Goal: Find specific page/section: Find specific page/section

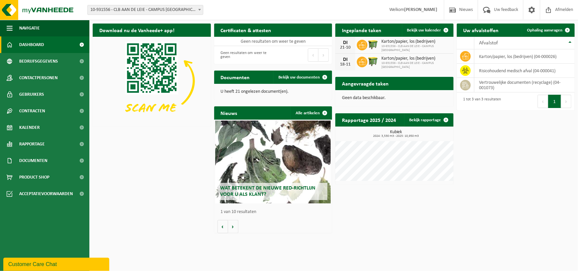
click at [350, 46] on div "21-10" at bounding box center [344, 47] width 13 height 5
click at [504, 57] on td "karton/papier, los (bedrijven) (04-000026)" at bounding box center [524, 56] width 101 height 14
click at [463, 56] on icon at bounding box center [465, 56] width 7 height 6
click at [412, 13] on span "Welkom KIM VANWYNSBERGHE" at bounding box center [412, 10] width 61 height 20
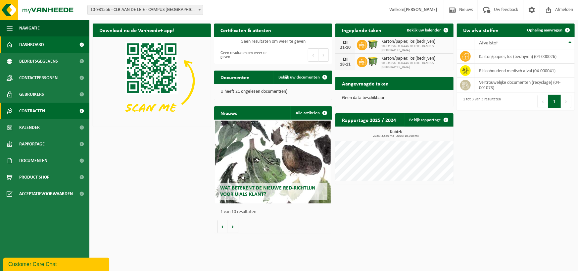
click at [42, 111] on span "Contracten" at bounding box center [32, 111] width 26 height 17
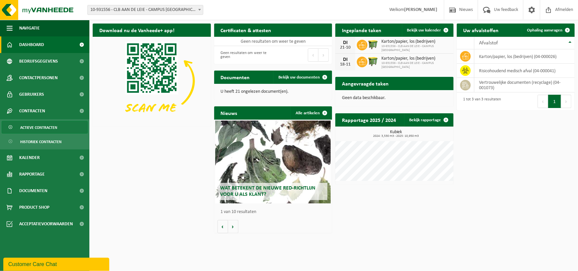
click at [51, 128] on span "Actieve contracten" at bounding box center [38, 127] width 37 height 13
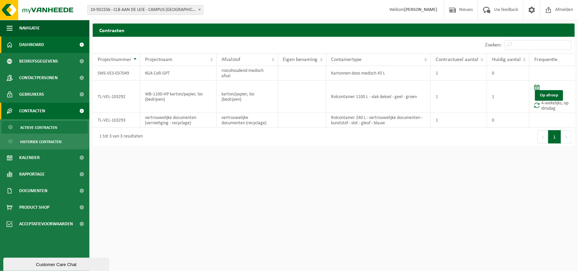
click at [57, 45] on link "Dashboard" at bounding box center [44, 44] width 89 height 17
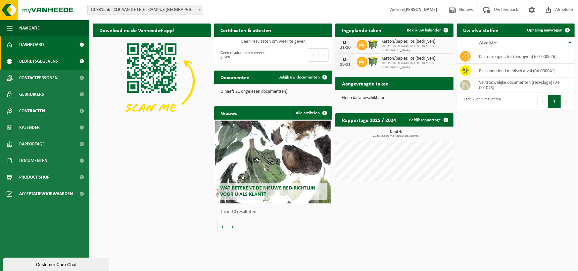
click at [50, 61] on span "Bedrijfsgegevens" at bounding box center [38, 61] width 39 height 17
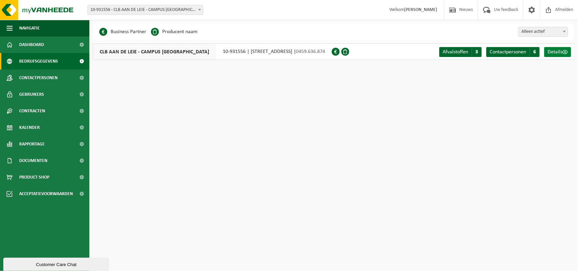
click at [558, 53] on span "Details" at bounding box center [554, 51] width 15 height 5
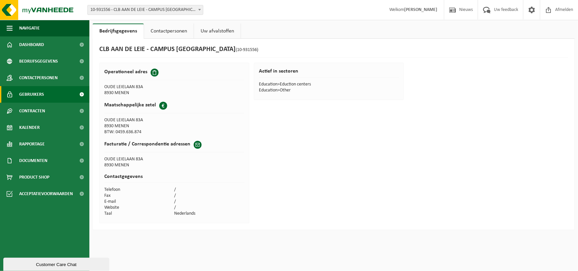
click at [49, 97] on link "Gebruikers" at bounding box center [44, 94] width 89 height 17
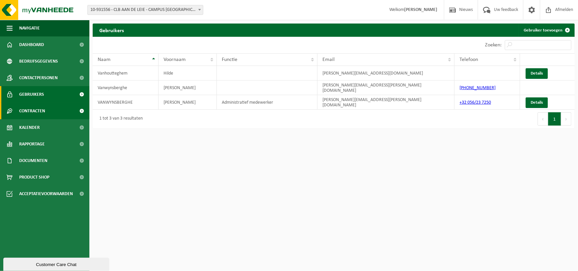
click at [50, 110] on link "Contracten" at bounding box center [44, 111] width 89 height 17
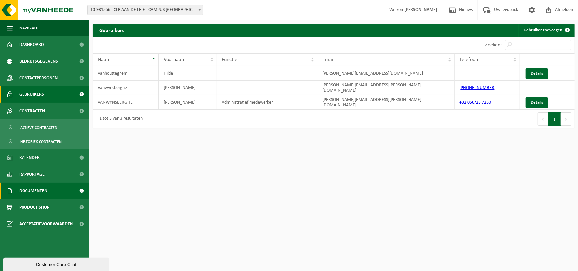
click at [42, 192] on span "Documenten" at bounding box center [33, 190] width 28 height 17
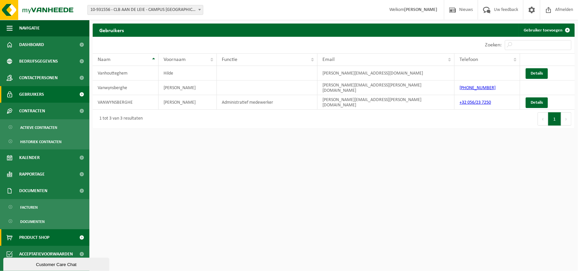
click at [58, 240] on link "Product Shop" at bounding box center [44, 237] width 89 height 17
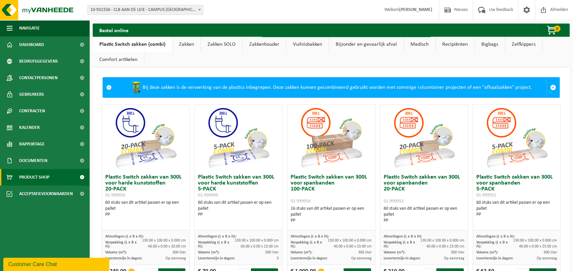
drag, startPoint x: 294, startPoint y: 44, endPoint x: 291, endPoint y: 46, distance: 4.0
click at [294, 45] on link "Vuilnisbakken" at bounding box center [307, 44] width 42 height 15
